Goal: Information Seeking & Learning: Learn about a topic

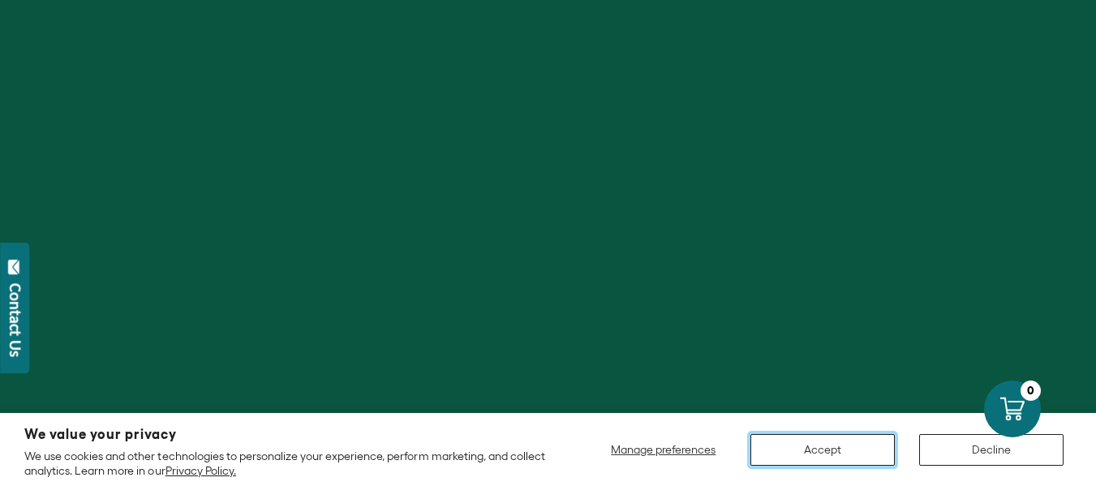
click at [813, 438] on button "Accept" at bounding box center [822, 450] width 144 height 32
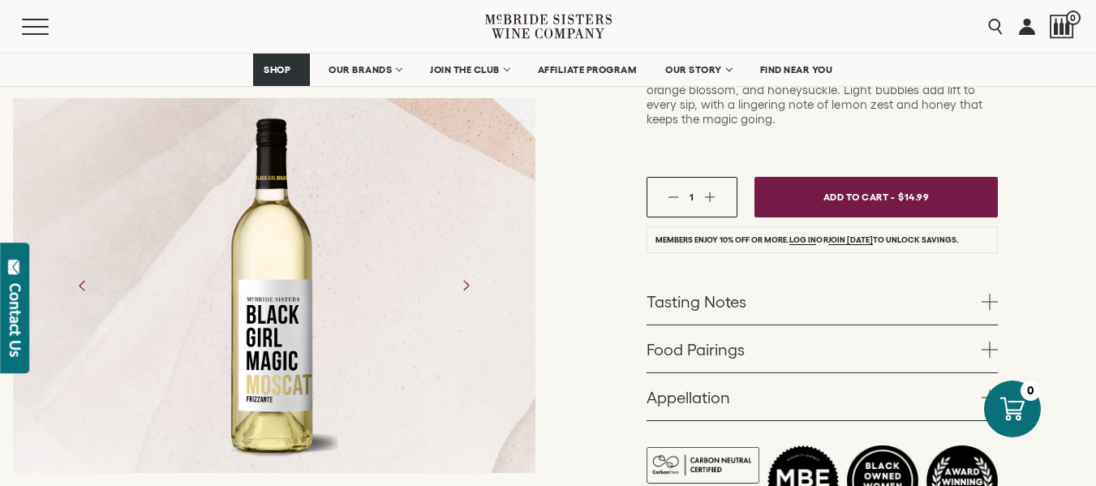
scroll to position [406, 0]
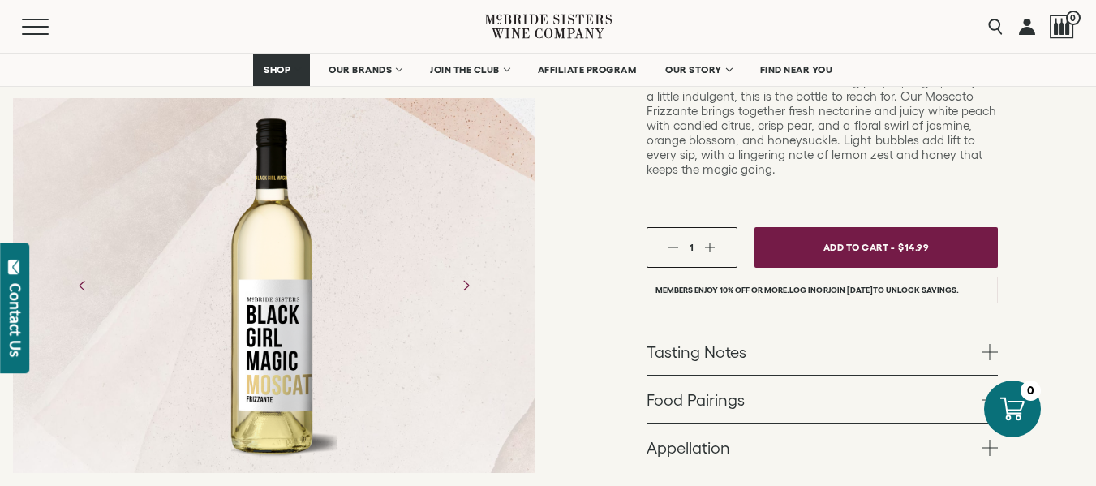
click at [982, 344] on span at bounding box center [989, 352] width 16 height 16
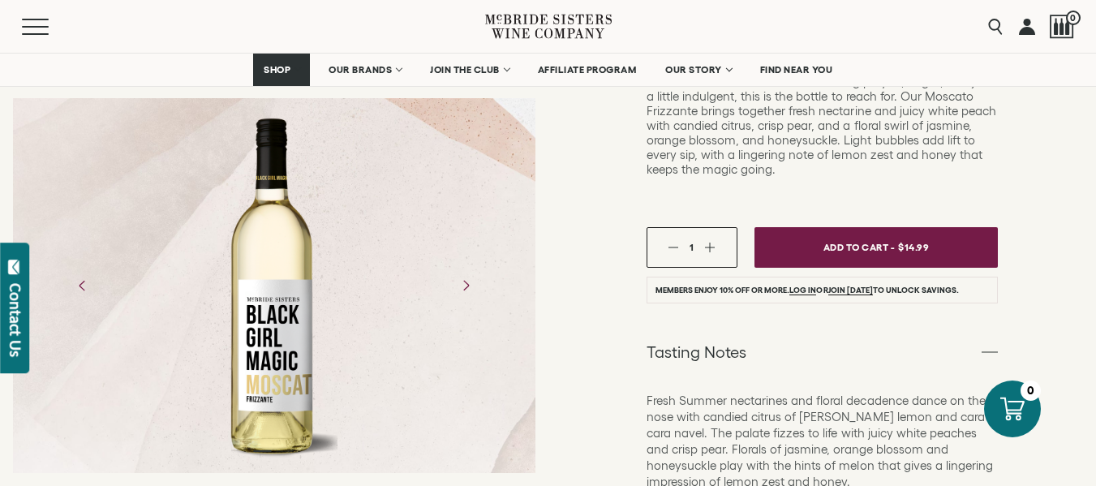
click at [982, 344] on span at bounding box center [989, 352] width 16 height 16
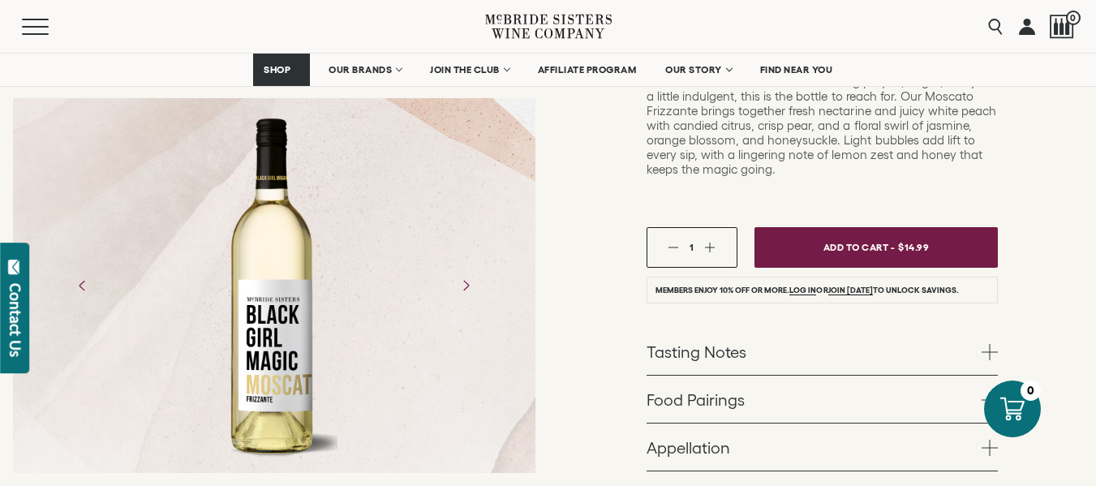
click at [985, 392] on span at bounding box center [989, 400] width 16 height 16
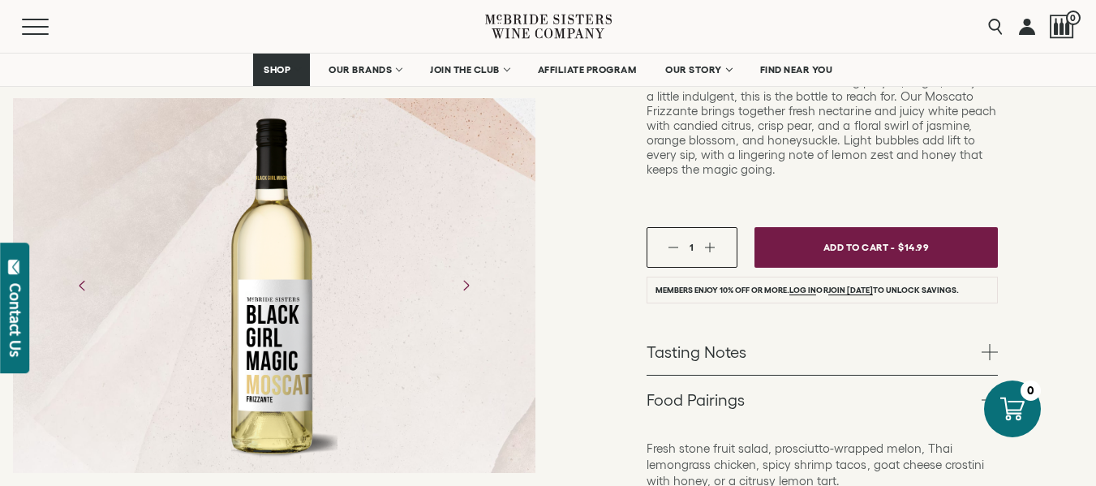
click at [985, 392] on span at bounding box center [989, 400] width 16 height 16
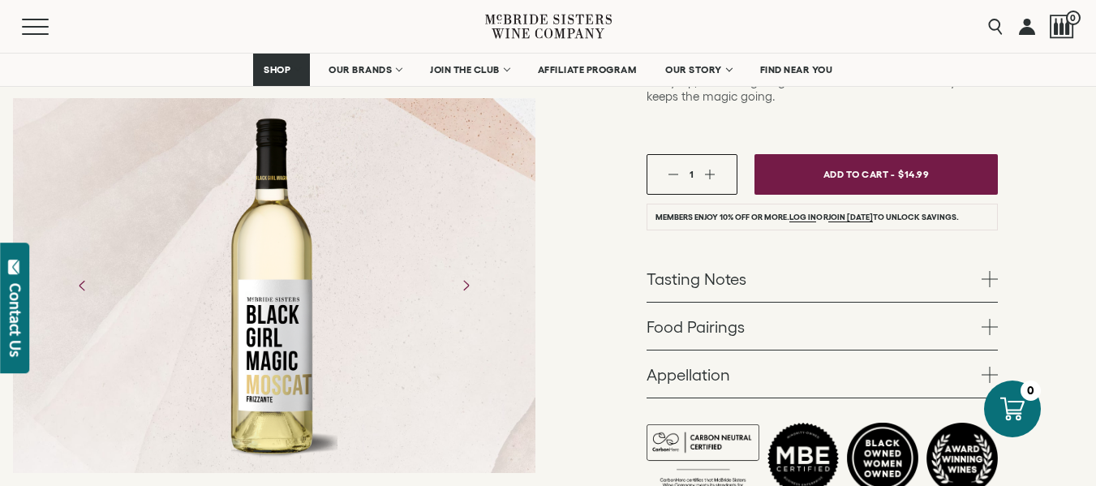
scroll to position [487, 0]
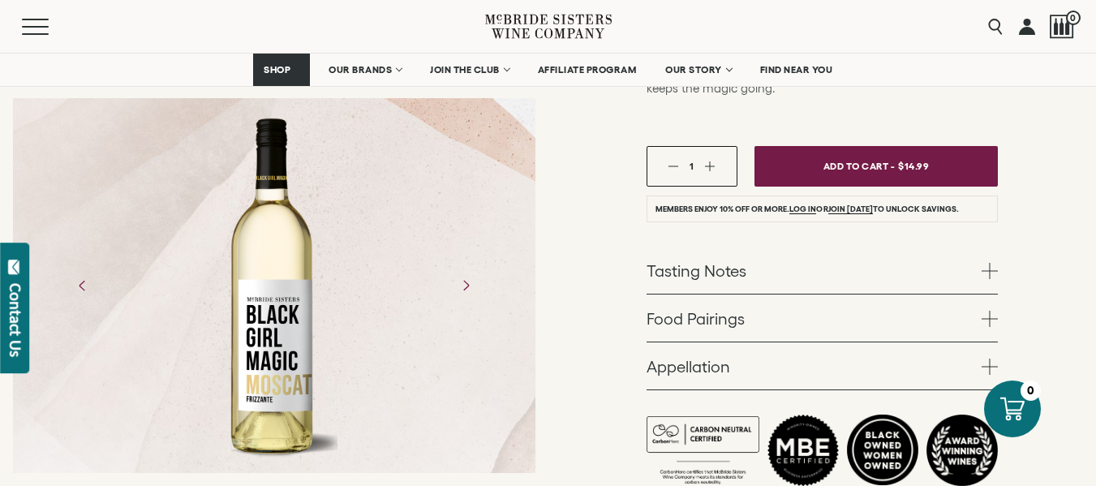
click at [985, 342] on link "Appellation" at bounding box center [821, 365] width 351 height 47
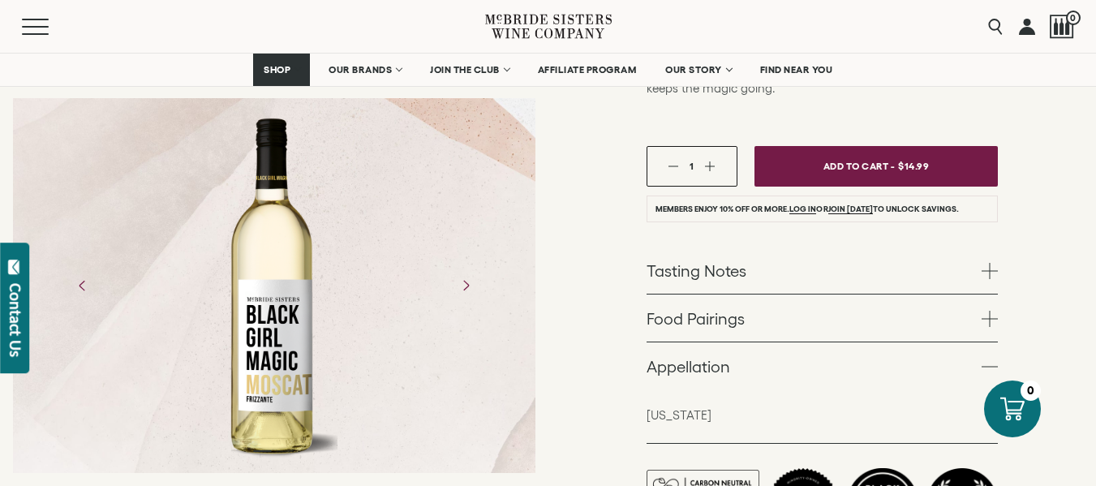
click at [990, 358] on span at bounding box center [989, 366] width 16 height 16
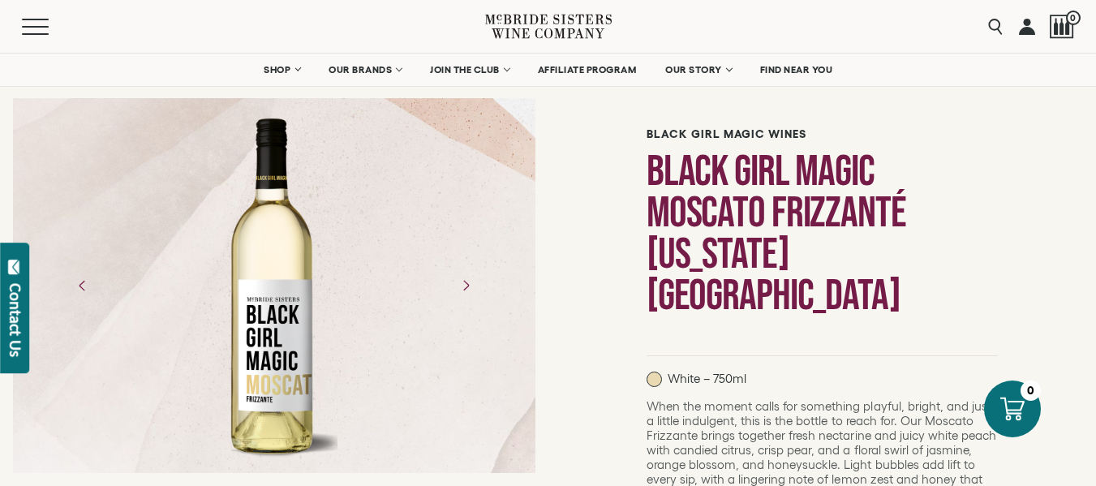
scroll to position [0, 0]
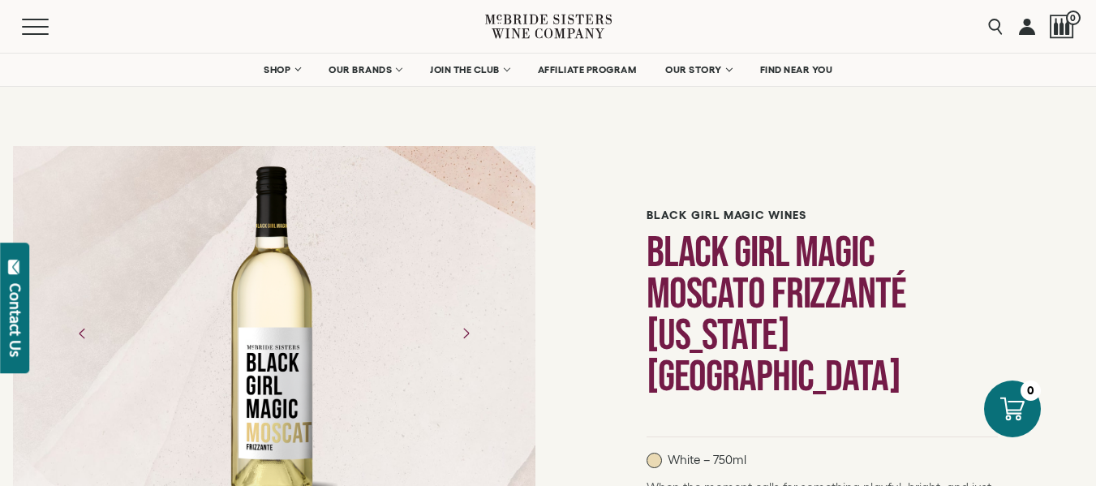
click at [810, 270] on h1 "Black Girl Magic Moscato Frizzanté [US_STATE] [GEOGRAPHIC_DATA]" at bounding box center [821, 314] width 351 height 165
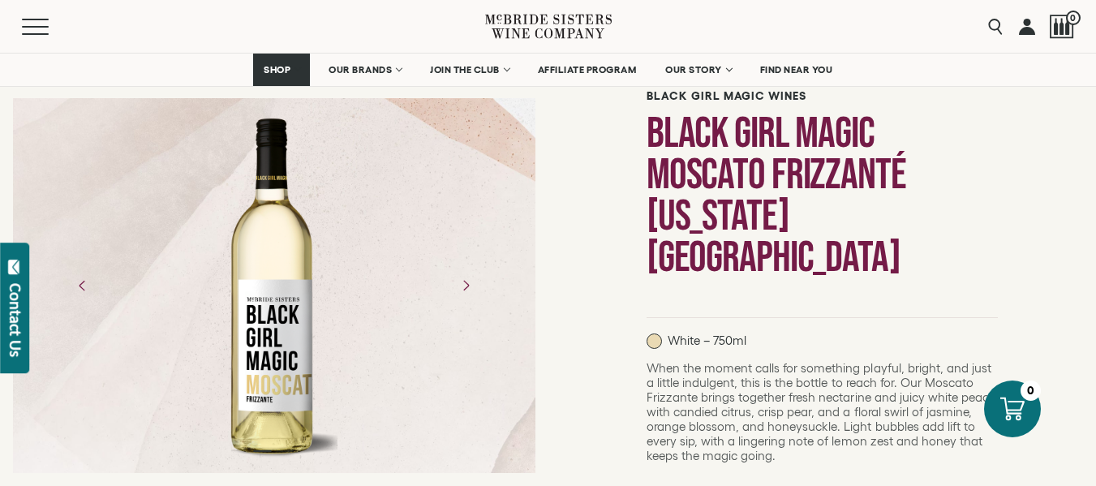
scroll to position [243, 0]
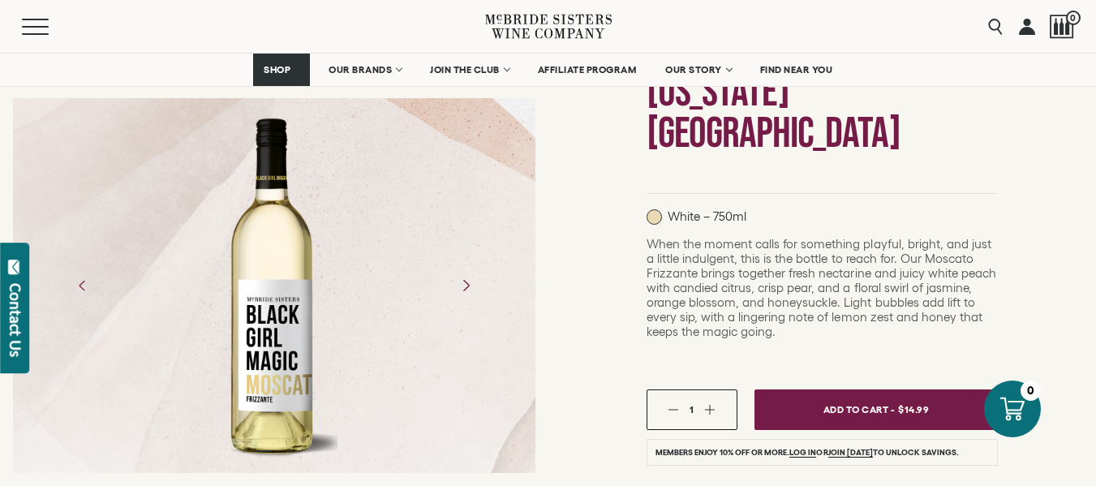
click at [462, 277] on icon "Next" at bounding box center [465, 285] width 28 height 28
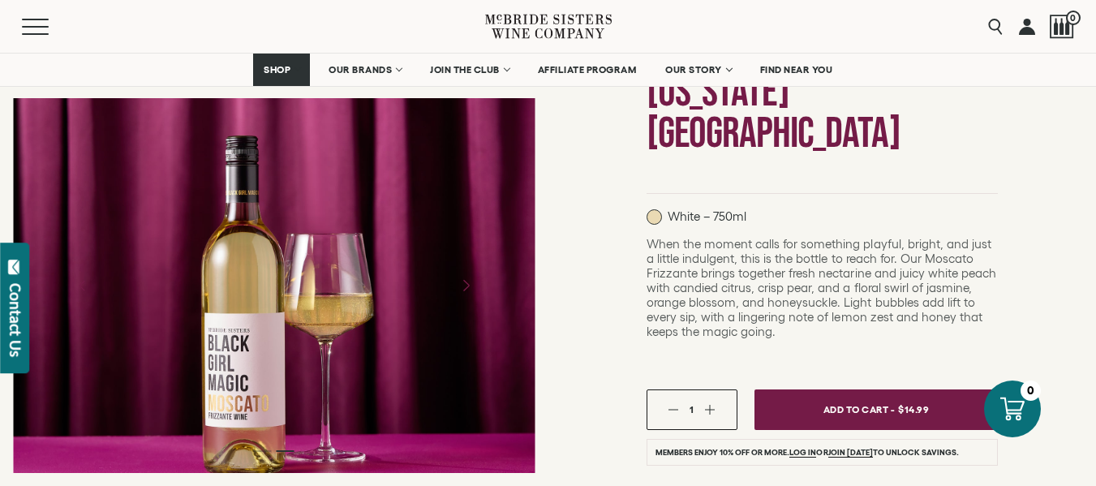
click at [466, 296] on icon "Next" at bounding box center [465, 285] width 28 height 28
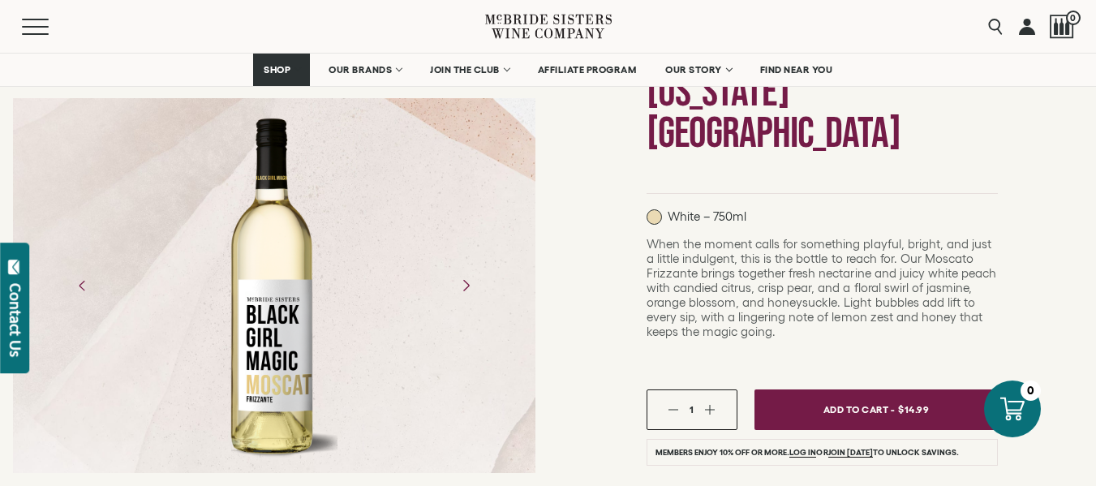
click at [466, 294] on icon "Next" at bounding box center [465, 285] width 28 height 28
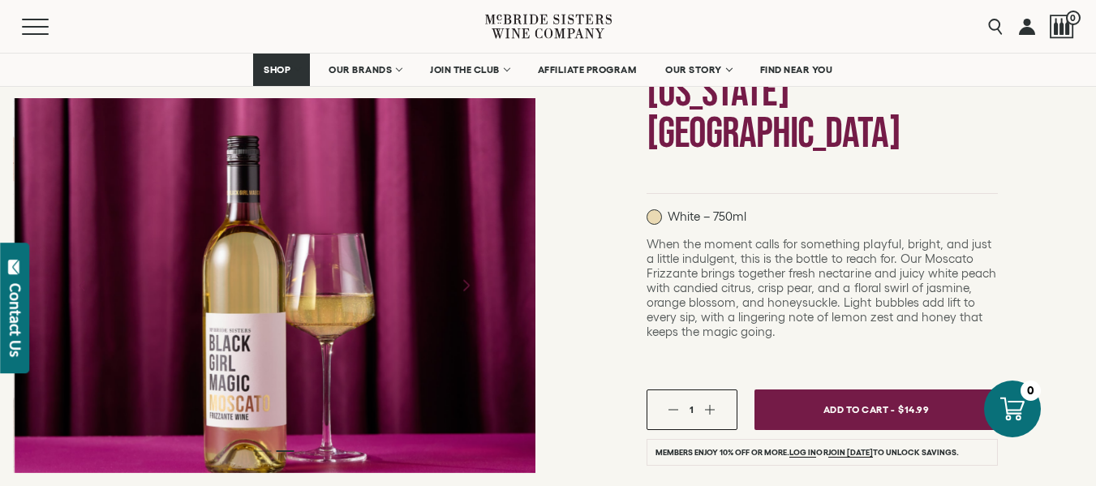
click at [465, 290] on icon "Next" at bounding box center [465, 285] width 28 height 28
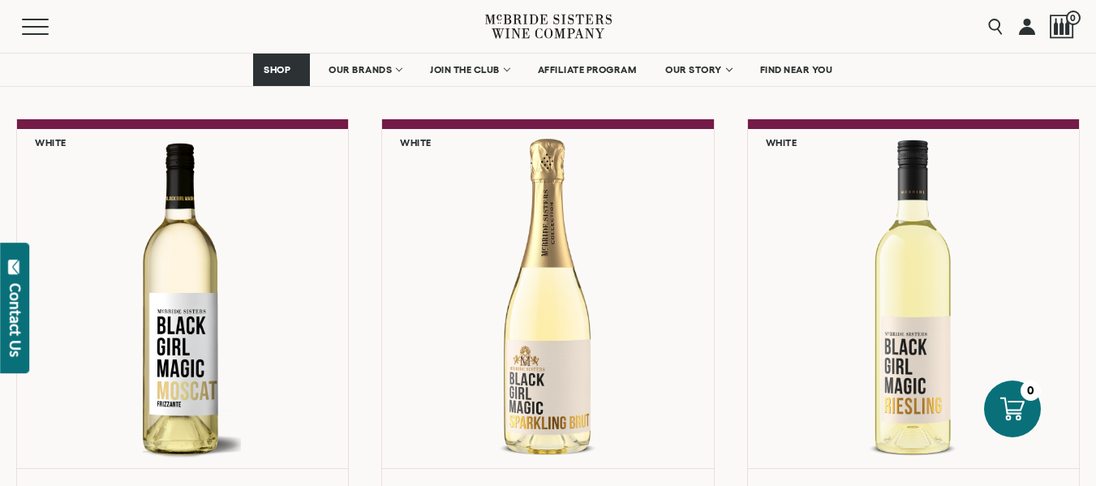
scroll to position [1298, 0]
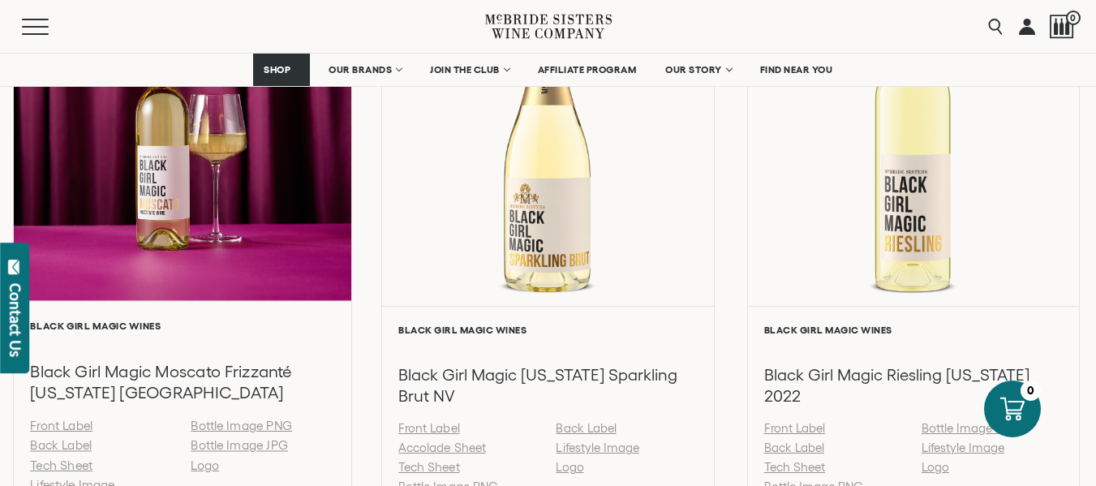
click at [173, 212] on div at bounding box center [182, 128] width 337 height 346
click at [54, 447] on link "Back Label" at bounding box center [61, 446] width 62 height 14
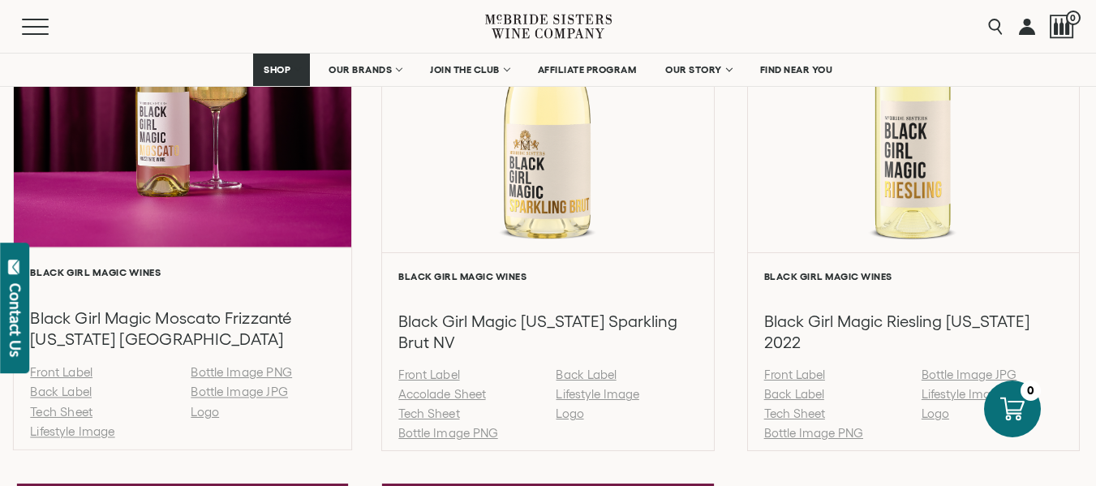
scroll to position [1379, 0]
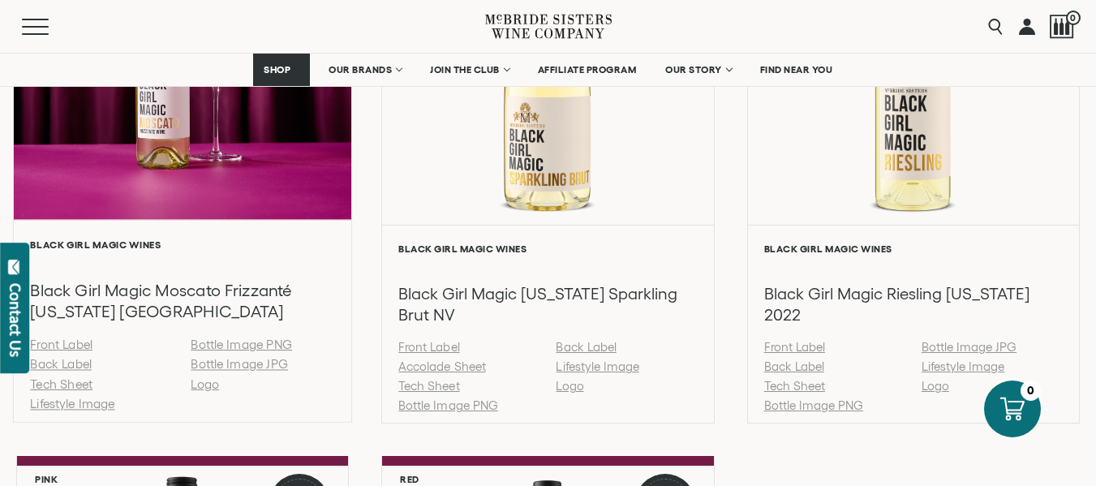
click at [62, 381] on link "Tech Sheet" at bounding box center [61, 384] width 62 height 14
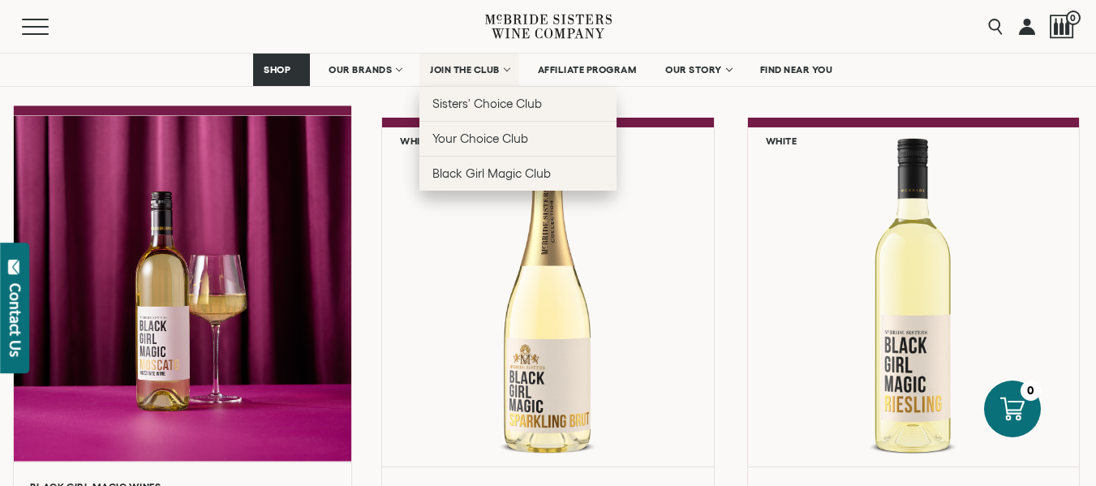
scroll to position [1136, 0]
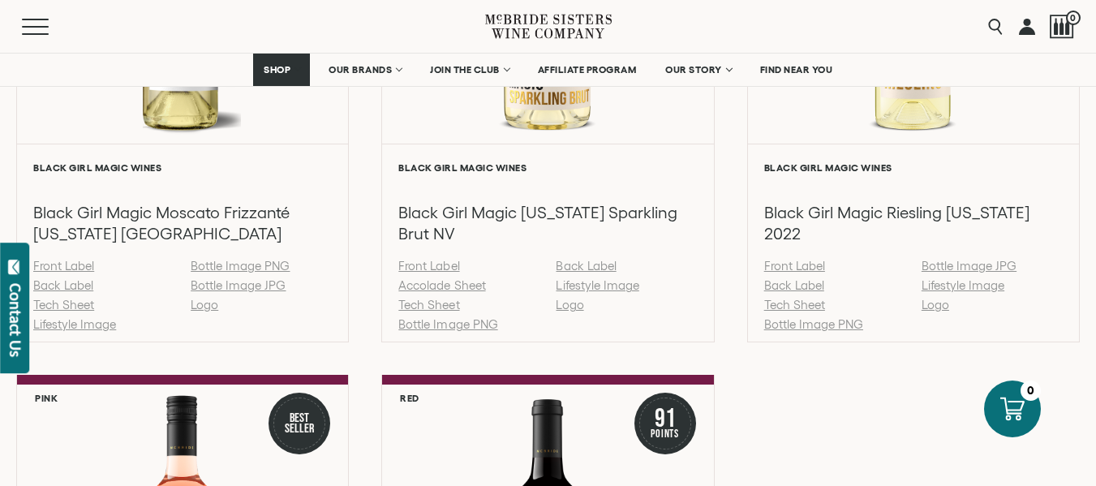
scroll to position [1541, 0]
